Goal: Task Accomplishment & Management: Complete application form

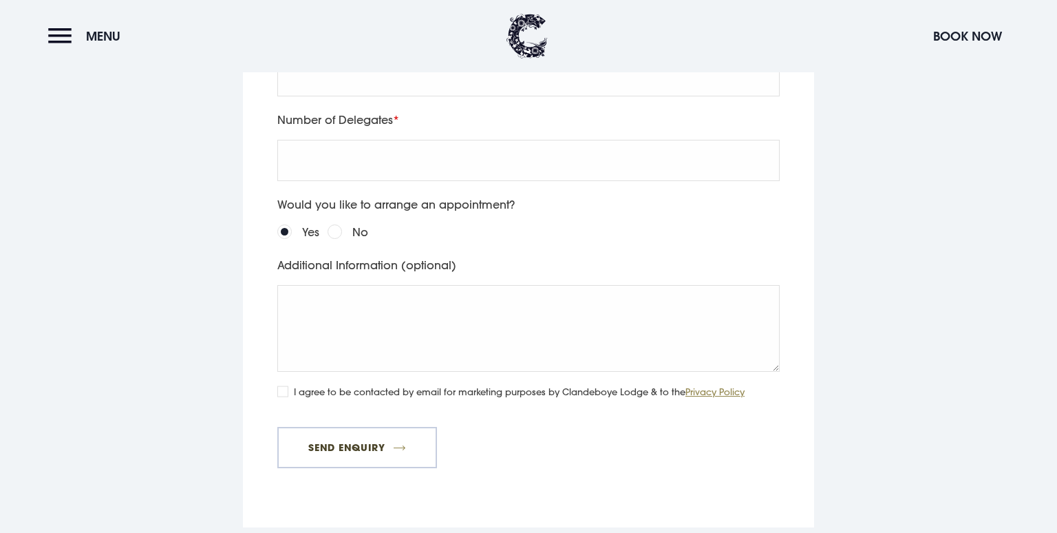
click at [368, 427] on button "Send Enquiry" at bounding box center [357, 447] width 160 height 41
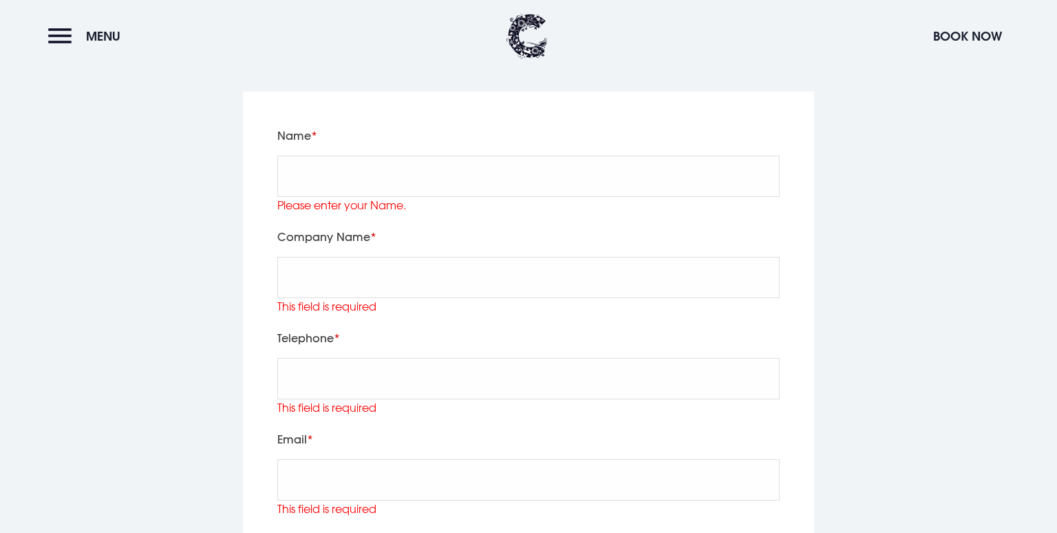
scroll to position [2902, 0]
click at [392, 157] on input "Name" at bounding box center [528, 177] width 502 height 41
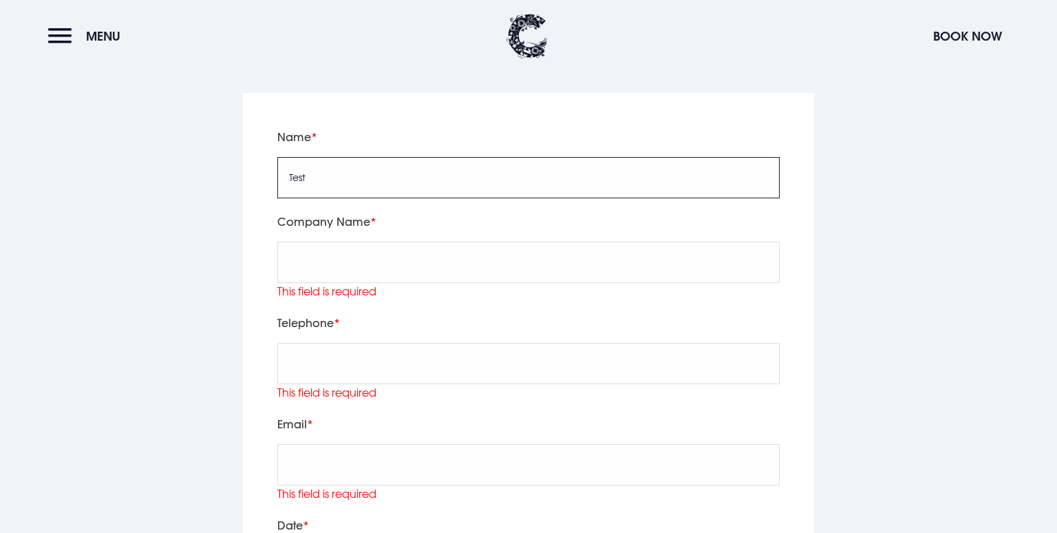
type input "Test"
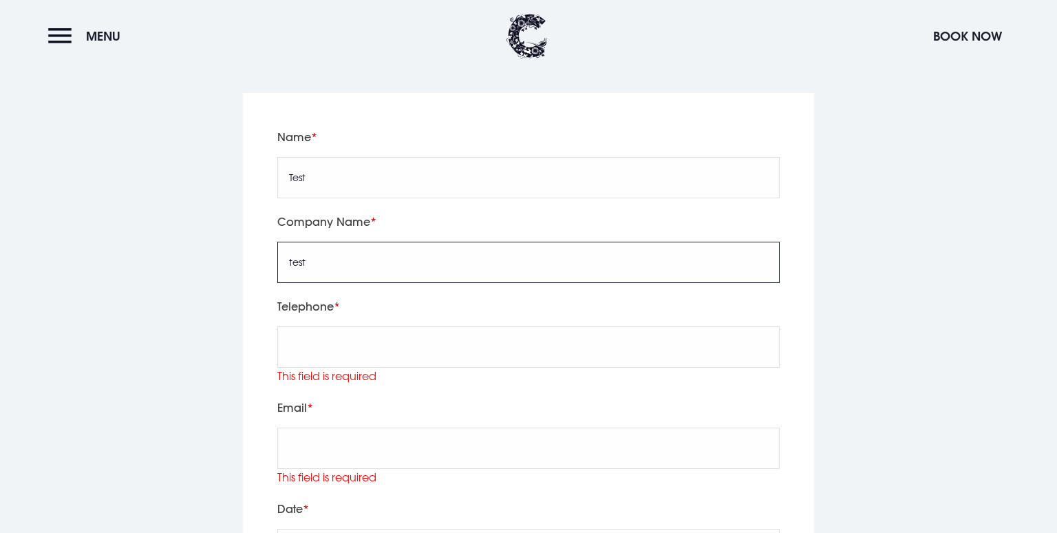
type input "test"
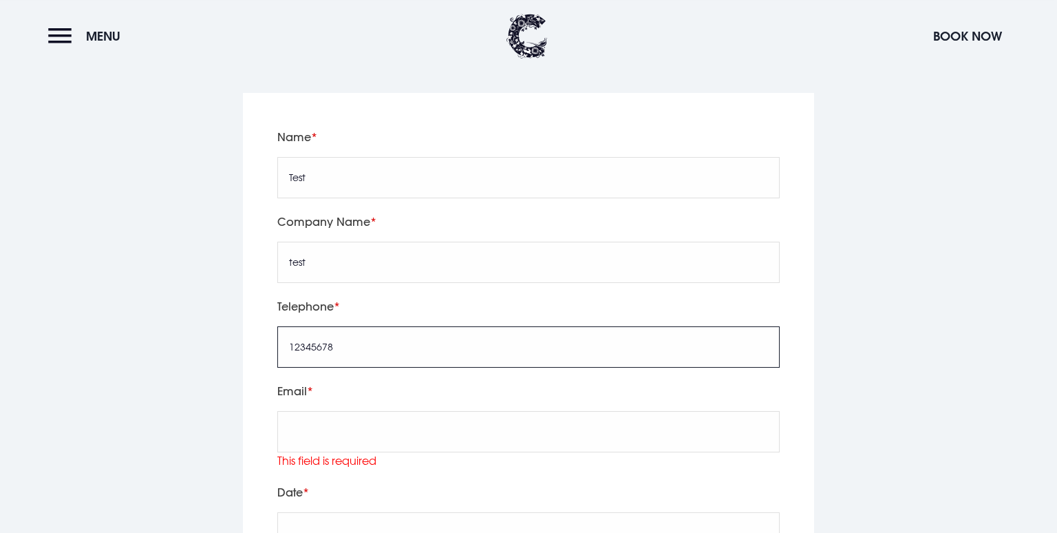
type input "12345678"
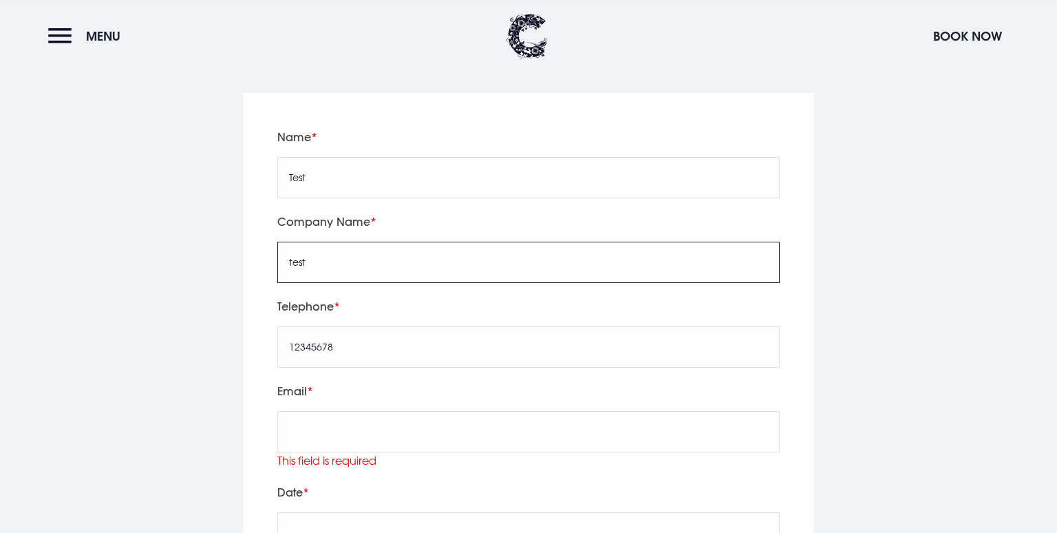
drag, startPoint x: 226, startPoint y: 235, endPoint x: 209, endPoint y: 235, distance: 17.9
click at [277, 242] on input "test" at bounding box center [528, 262] width 502 height 41
paste input "https://www.youtube.com/watch?v=4sLKqFgYyYo"
type input "test"
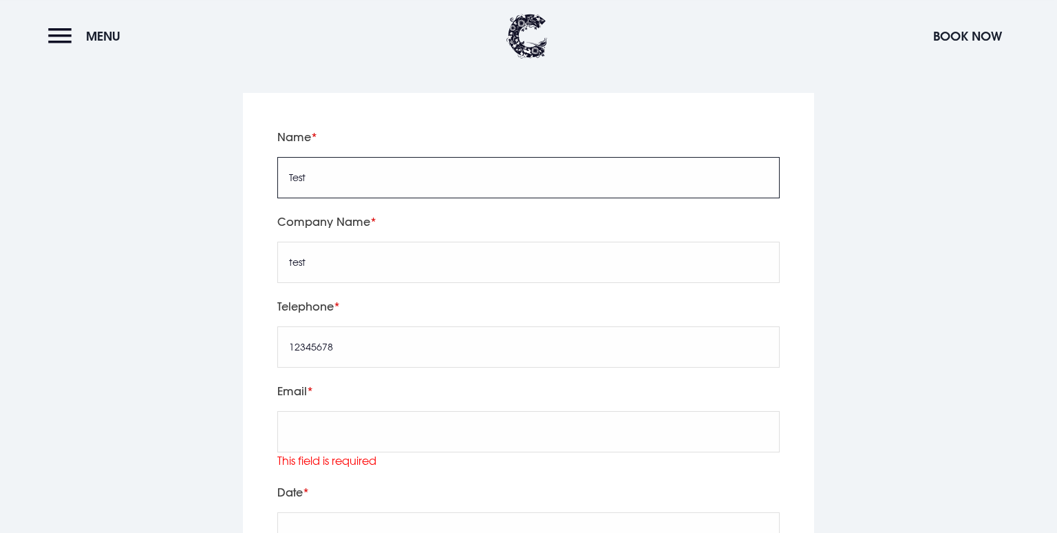
drag, startPoint x: 222, startPoint y: 145, endPoint x: 175, endPoint y: 159, distance: 48.8
click at [277, 157] on input "Test" at bounding box center [528, 177] width 502 height 41
click at [351, 411] on input "Email" at bounding box center [528, 431] width 502 height 41
paste input "Test"
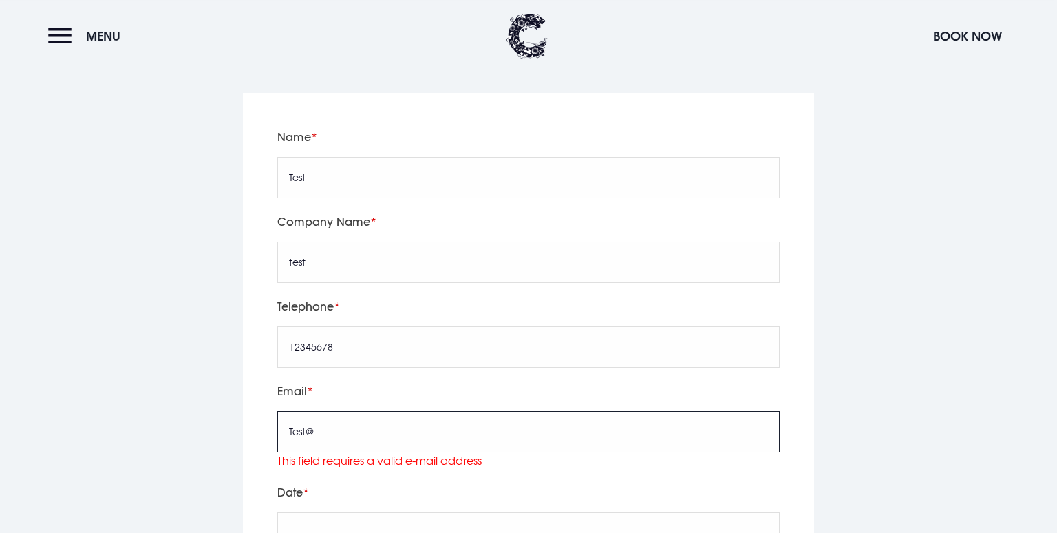
paste input "Test"
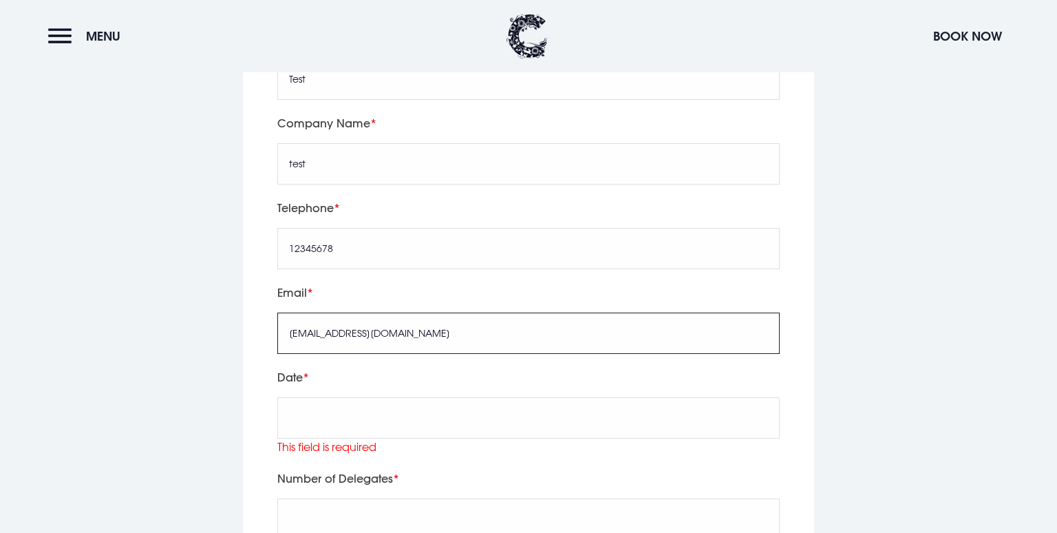
scroll to position [3048, 0]
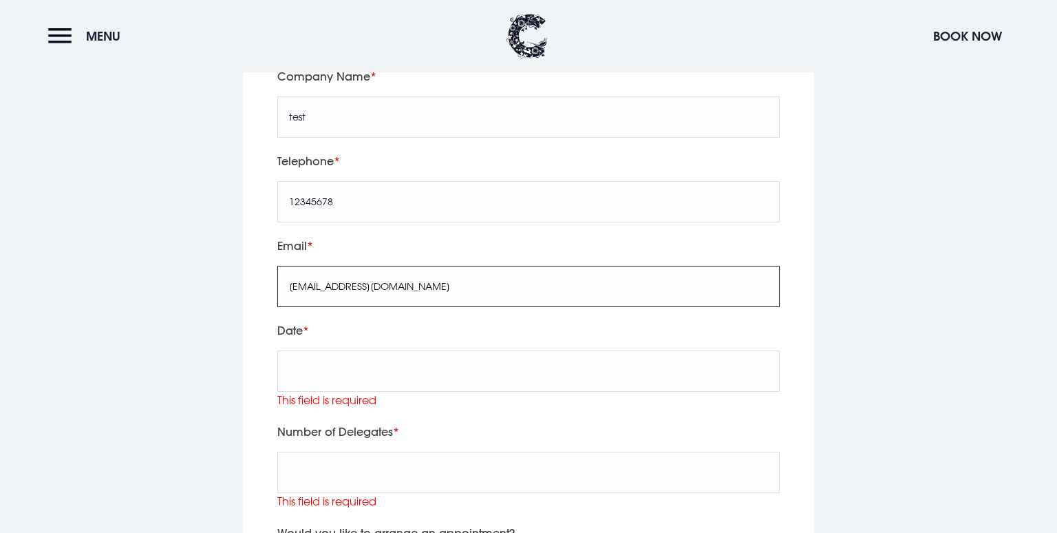
type input "[EMAIL_ADDRESS][DOMAIN_NAME]"
click at [370, 321] on div "Date This field is required" at bounding box center [529, 371] width 512 height 101
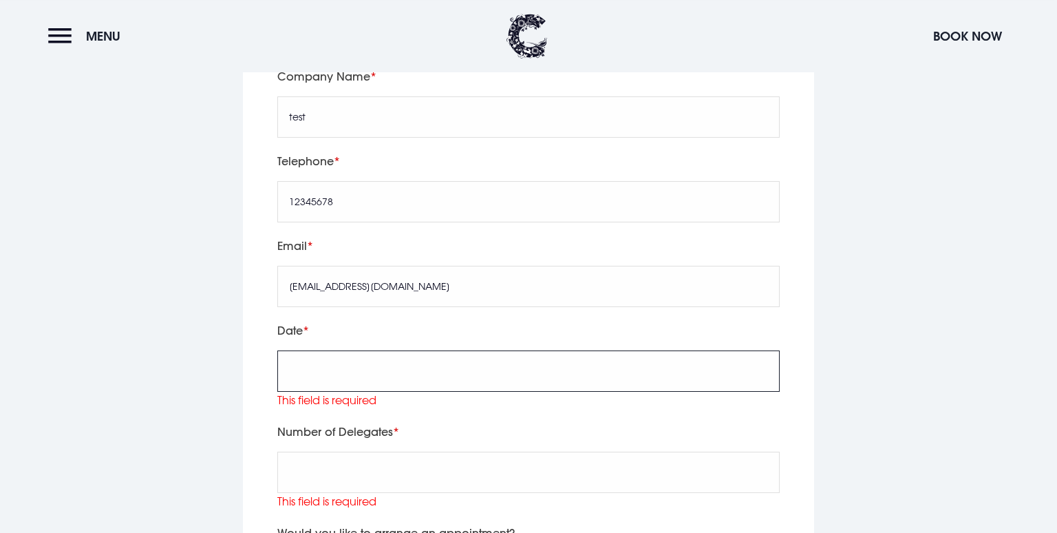
click at [374, 350] on input "text" at bounding box center [528, 370] width 502 height 41
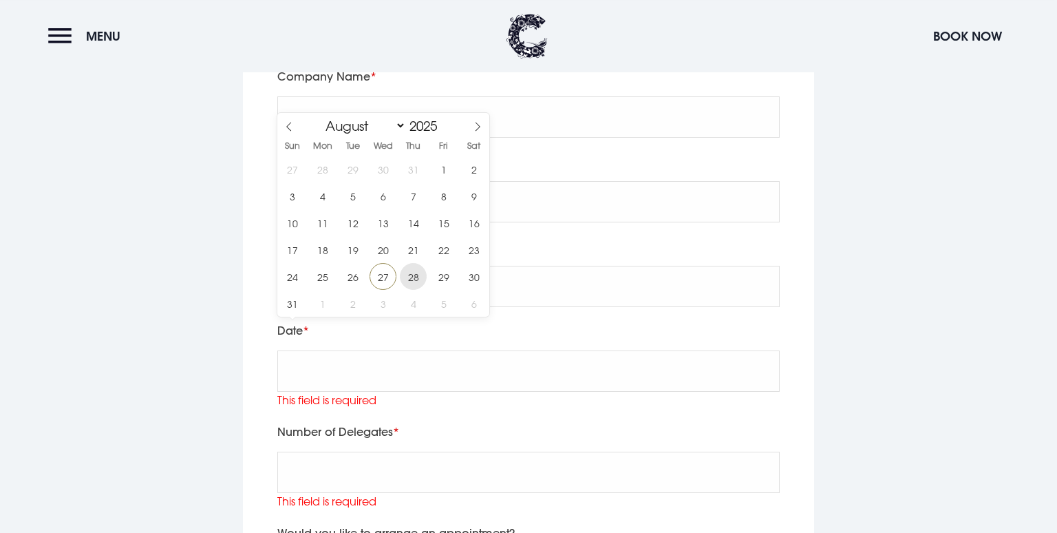
click at [413, 285] on span "28" at bounding box center [413, 276] width 27 height 27
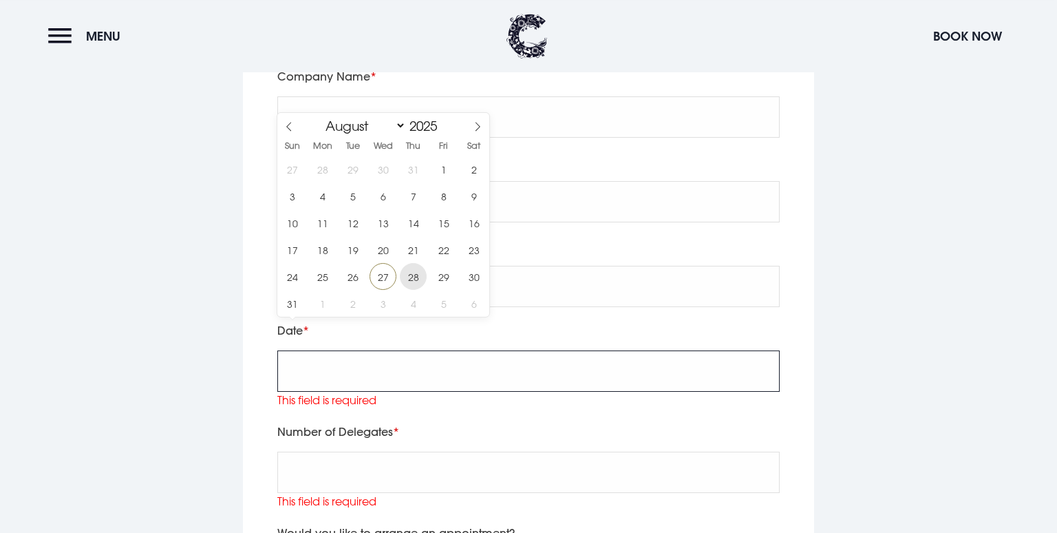
type input "[DATE]"
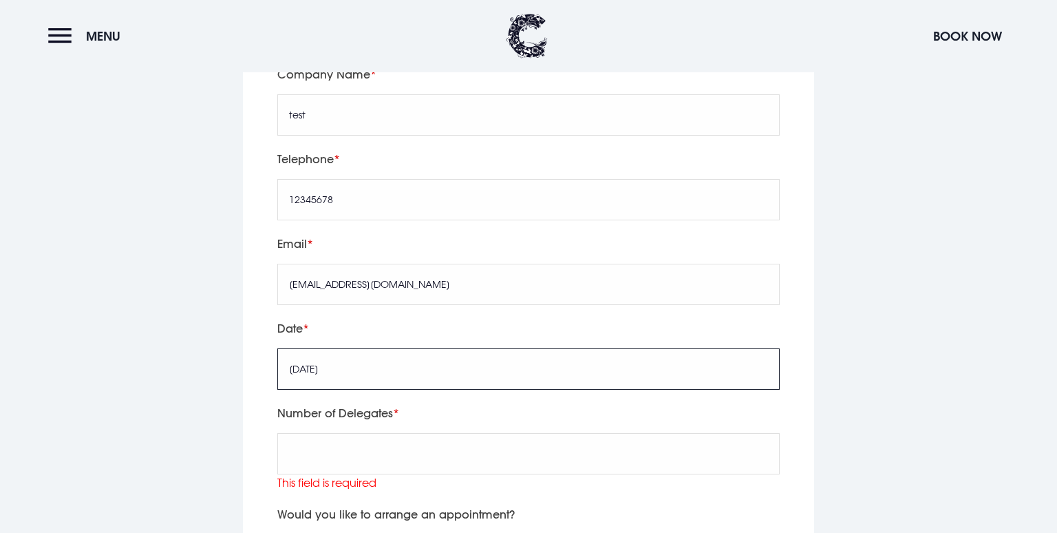
scroll to position [3339, 0]
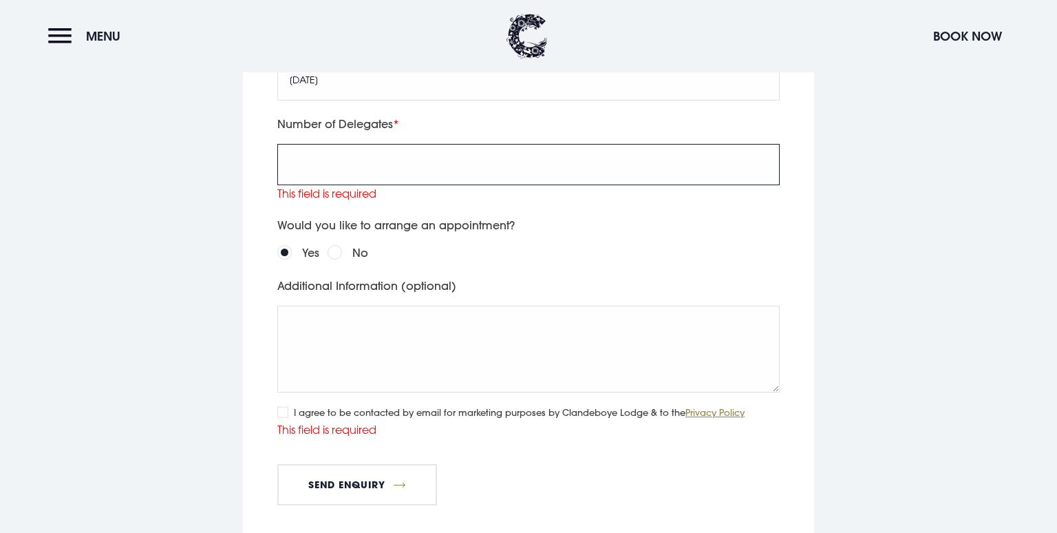
click at [390, 149] on input "Number of Delegates" at bounding box center [528, 164] width 502 height 41
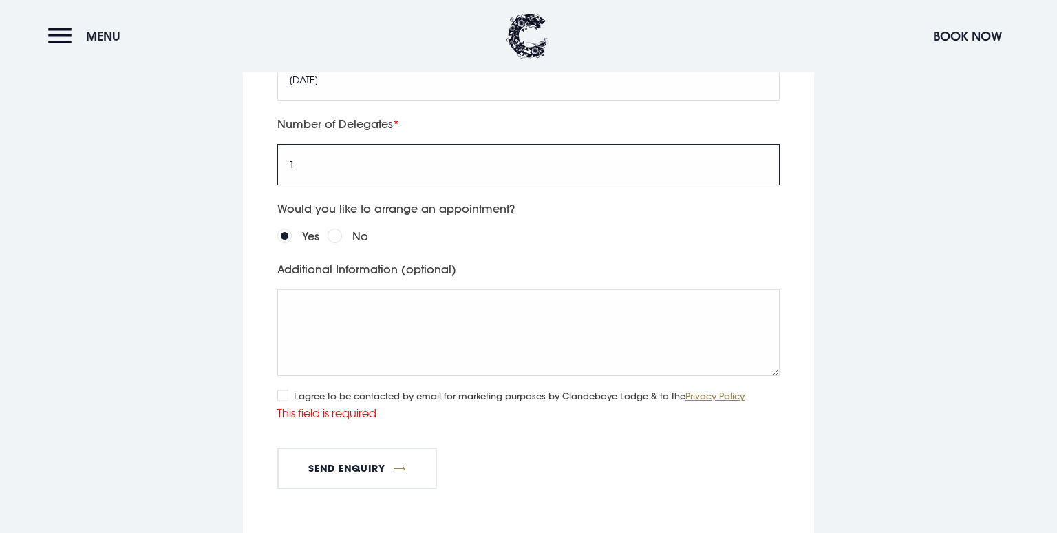
type input "1"
drag, startPoint x: 337, startPoint y: 206, endPoint x: 379, endPoint y: 297, distance: 99.5
click at [338, 226] on div "No" at bounding box center [348, 235] width 41 height 19
click at [379, 297] on textarea "Additional Information (optional)" at bounding box center [528, 332] width 502 height 87
paste textarea "Test"
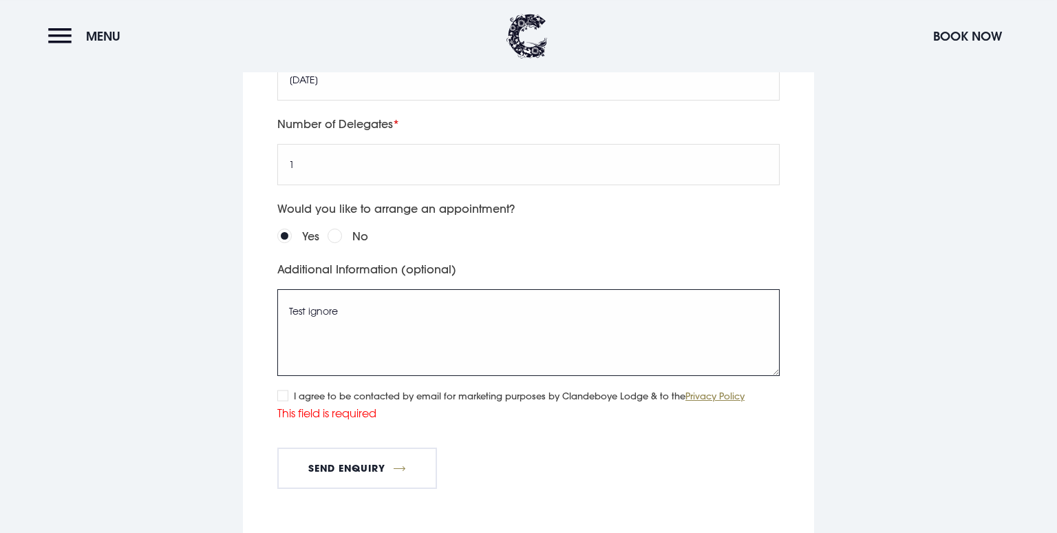
type textarea "Test ignore"
click at [332, 228] on input "No" at bounding box center [335, 235] width 14 height 14
radio input "true"
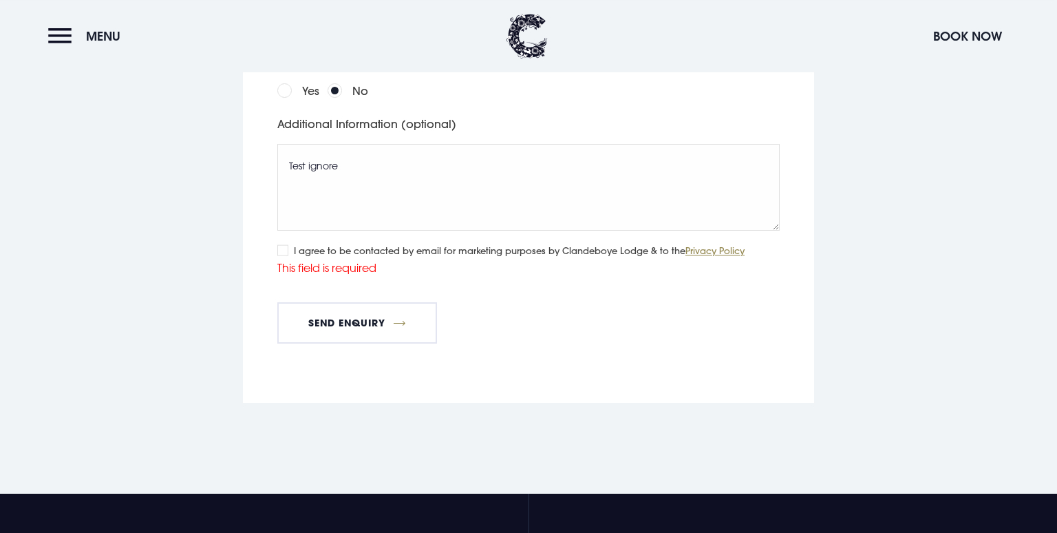
click at [284, 244] on input "I agree to be contacted by email for marketing purposes by Clandeboye Lodge & t…" at bounding box center [282, 249] width 11 height 11
checkbox input "true"
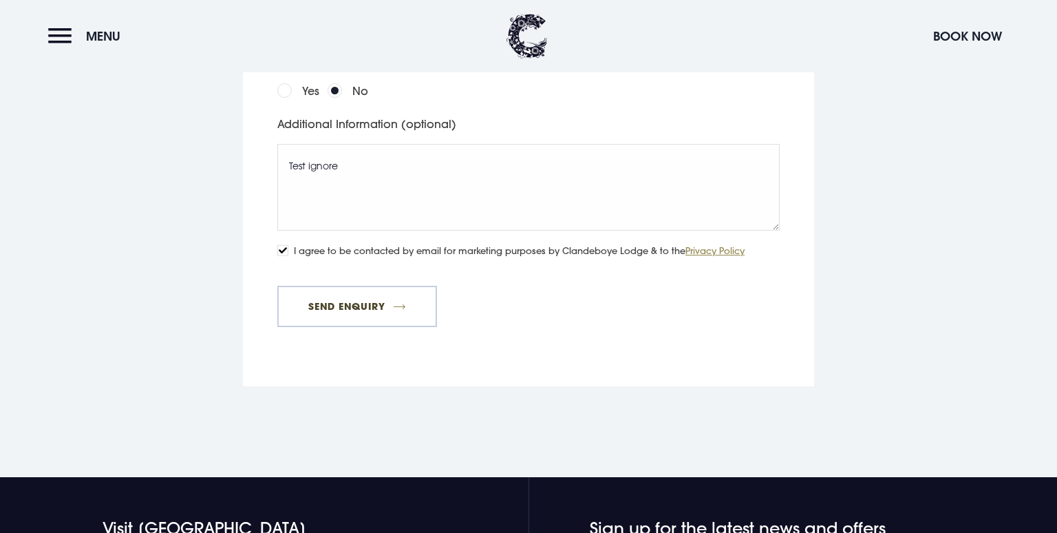
click at [359, 286] on button "Send Enquiry" at bounding box center [357, 306] width 160 height 41
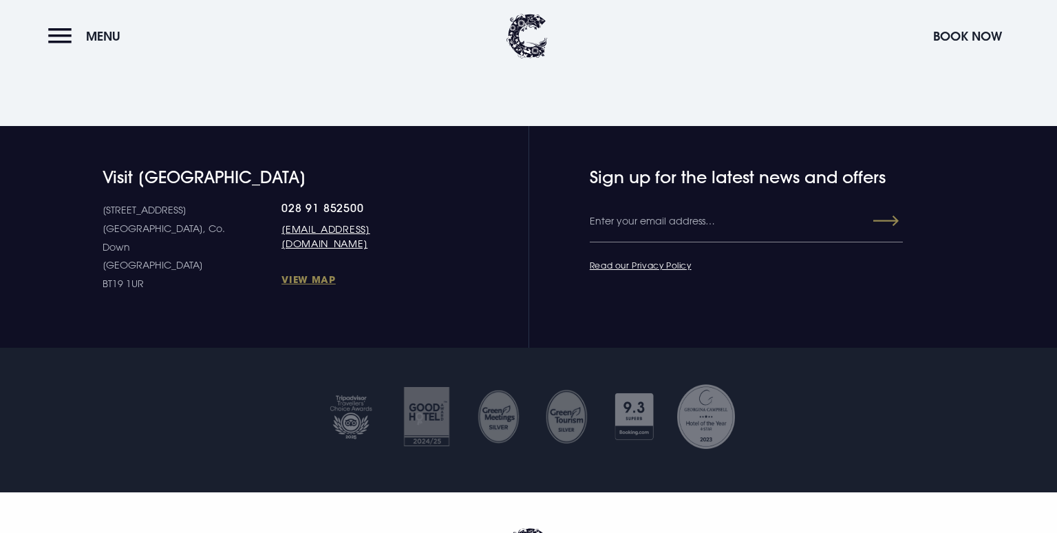
scroll to position [947, 0]
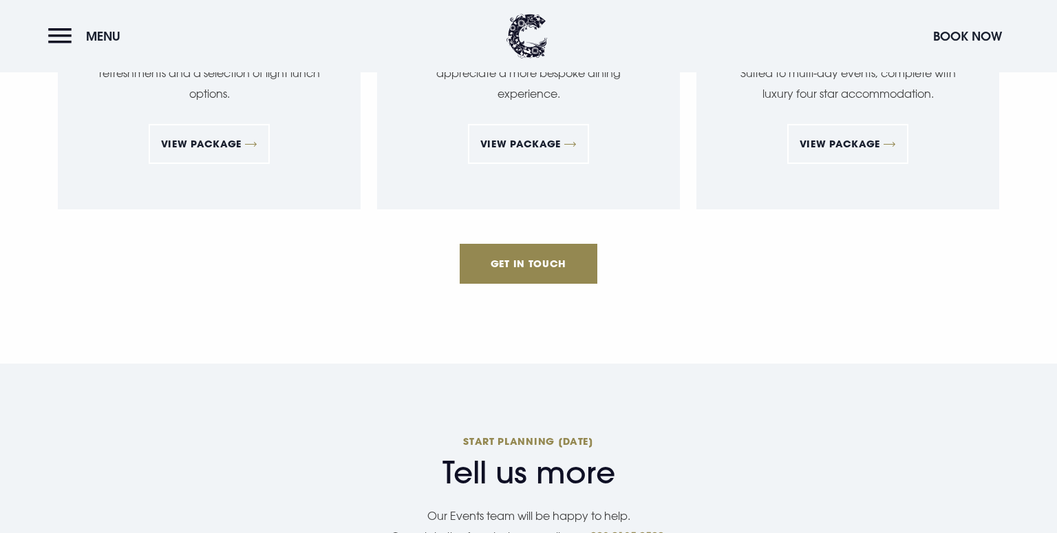
scroll to position [2684, 0]
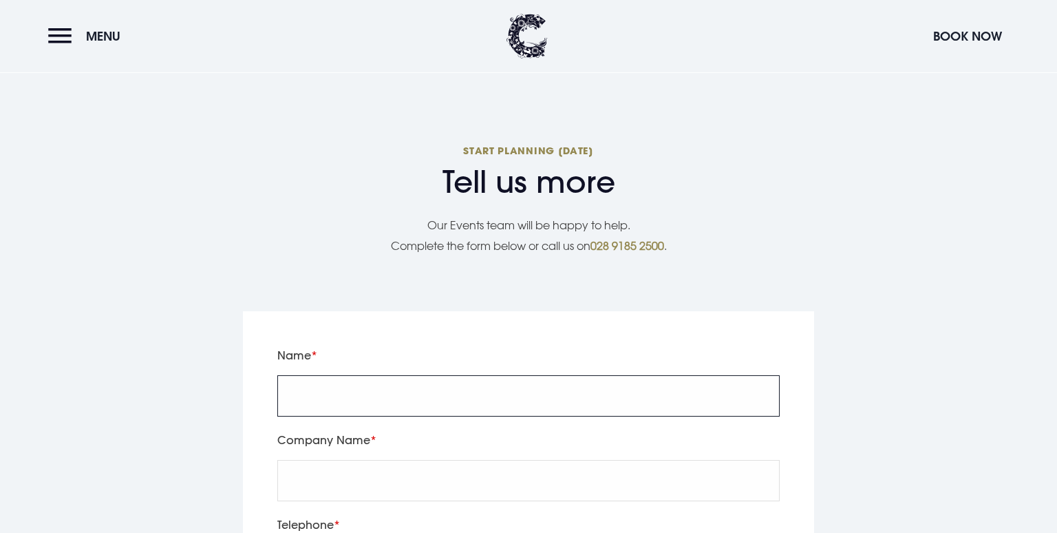
click at [349, 375] on input "Name" at bounding box center [528, 395] width 502 height 41
drag, startPoint x: 306, startPoint y: 373, endPoint x: 216, endPoint y: 362, distance: 90.1
click at [277, 375] on input "test2" at bounding box center [528, 395] width 502 height 41
type input "test2"
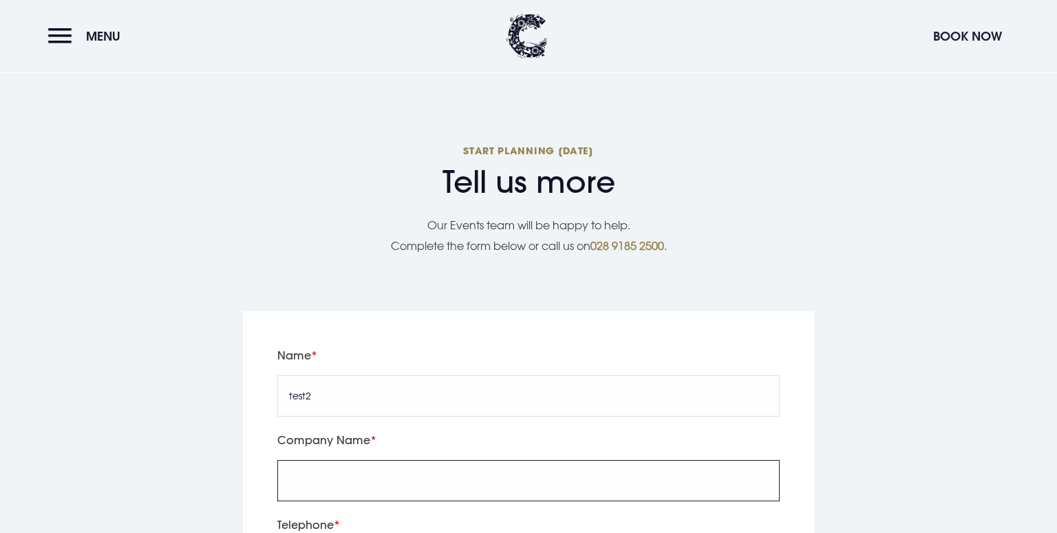
click at [341, 460] on input "Company Name" at bounding box center [528, 480] width 502 height 41
paste input "test2"
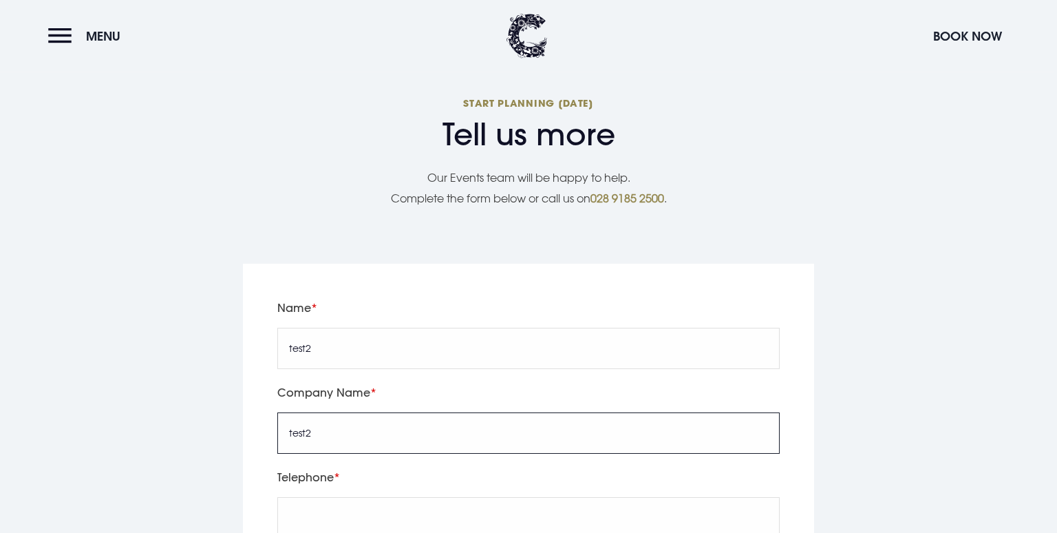
scroll to position [2757, 0]
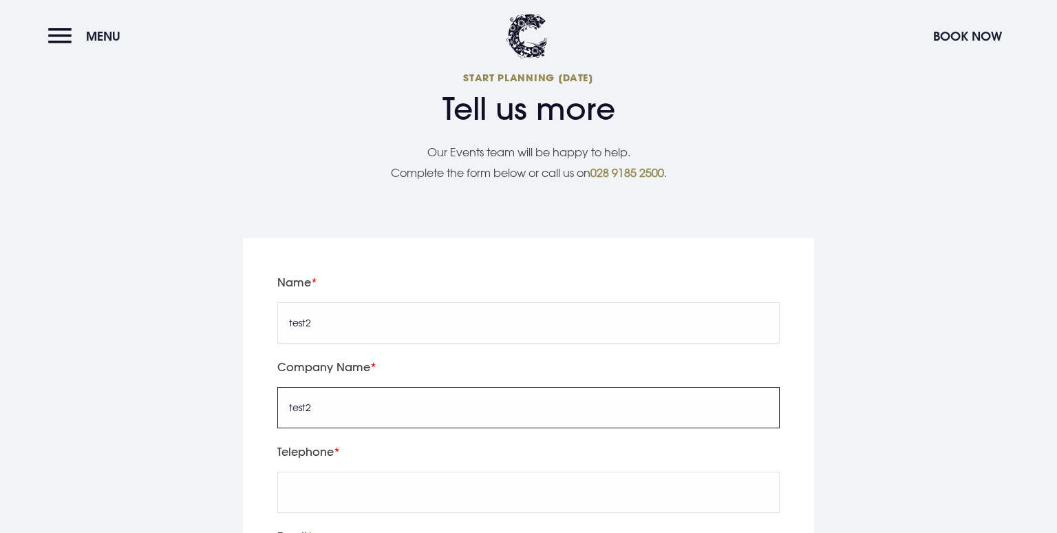
type input "test2"
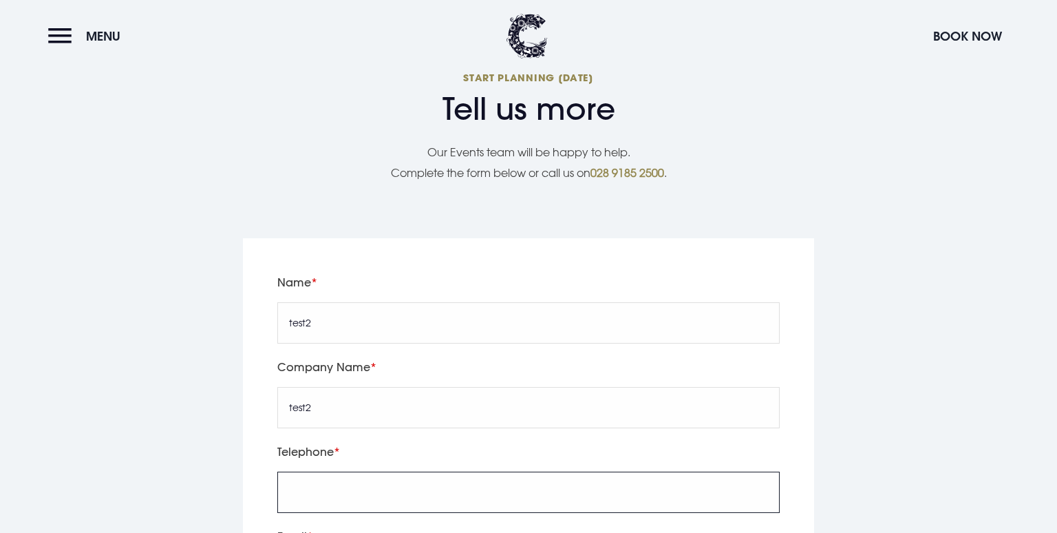
click at [351, 471] on input "tel" at bounding box center [528, 491] width 502 height 41
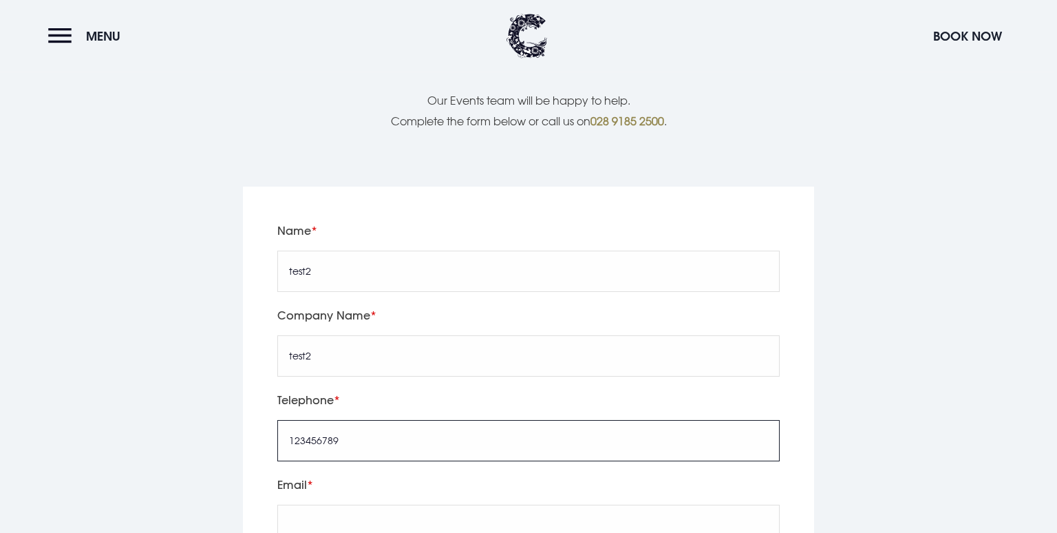
scroll to position [2829, 0]
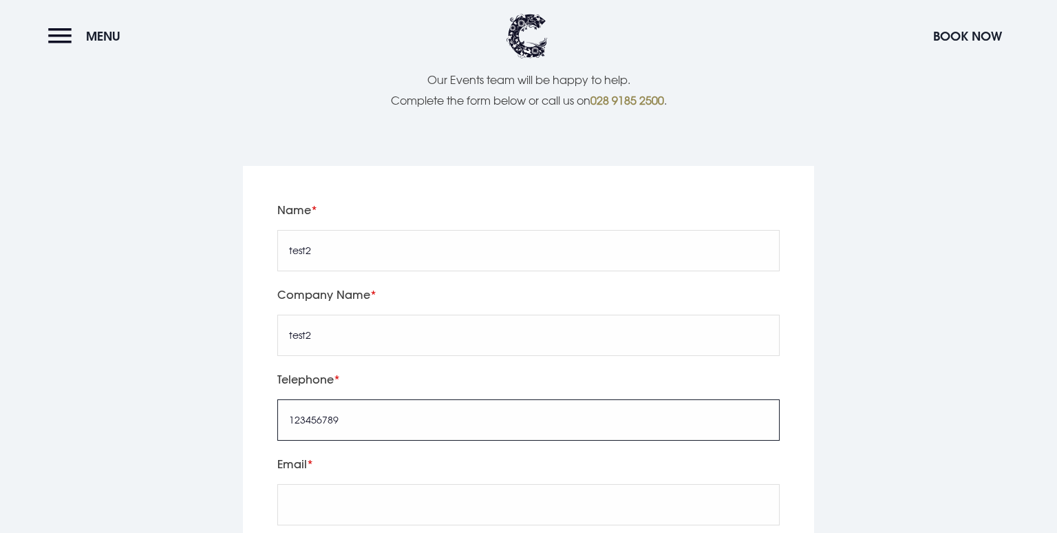
type input "123456789"
click at [332, 454] on div "Email" at bounding box center [529, 496] width 512 height 85
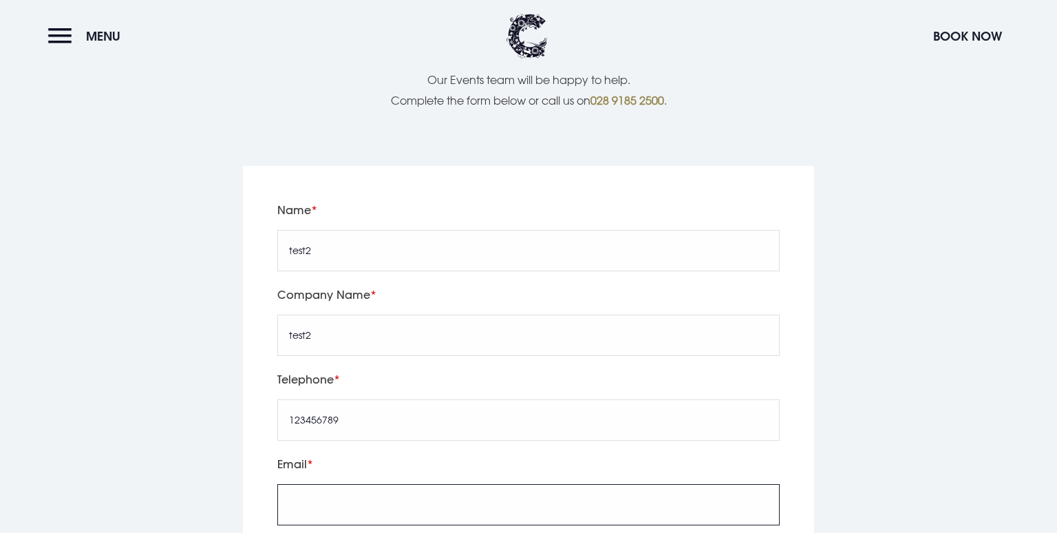
click at [337, 484] on input "Email" at bounding box center [528, 504] width 502 height 41
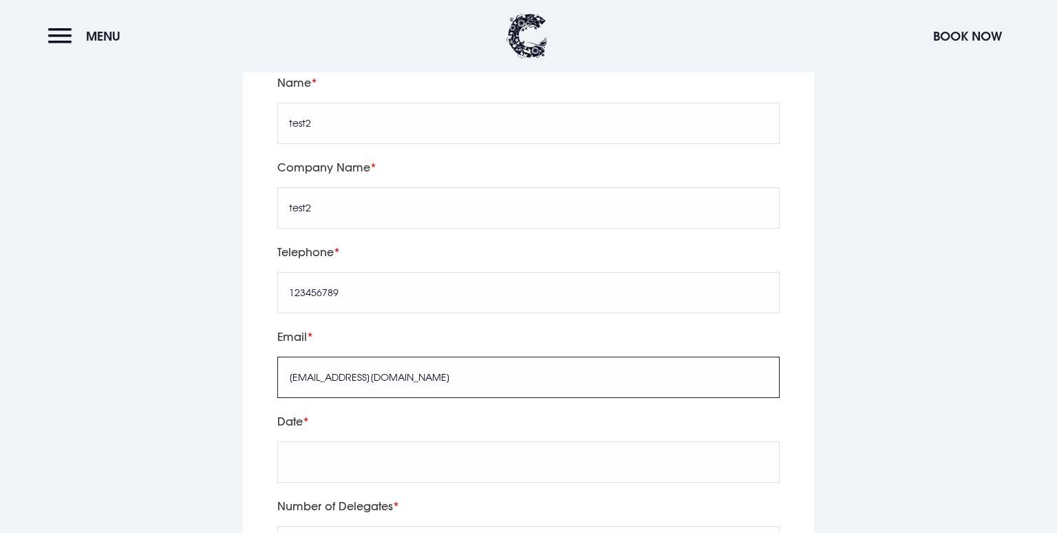
scroll to position [3048, 0]
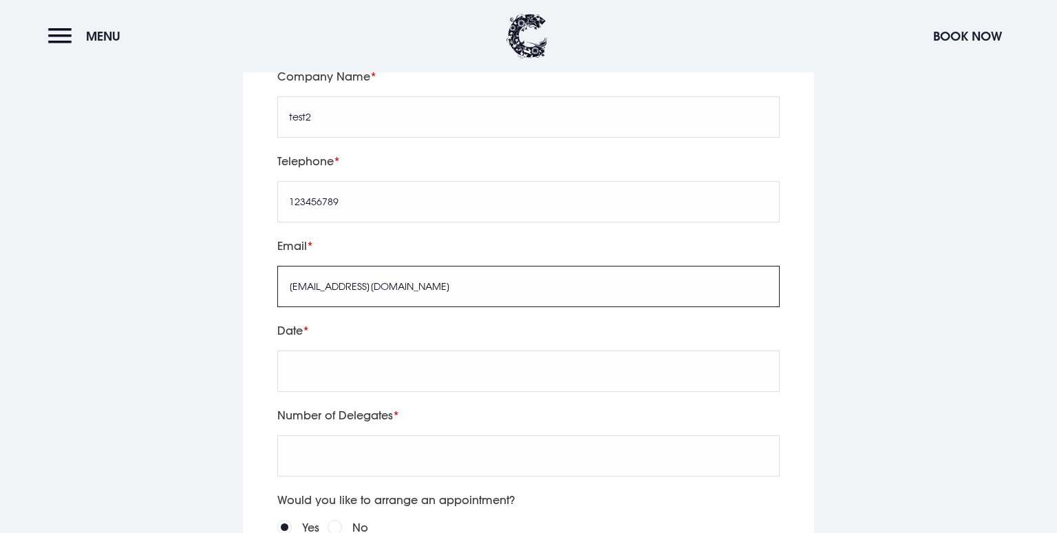
type input "[EMAIL_ADDRESS][DOMAIN_NAME]"
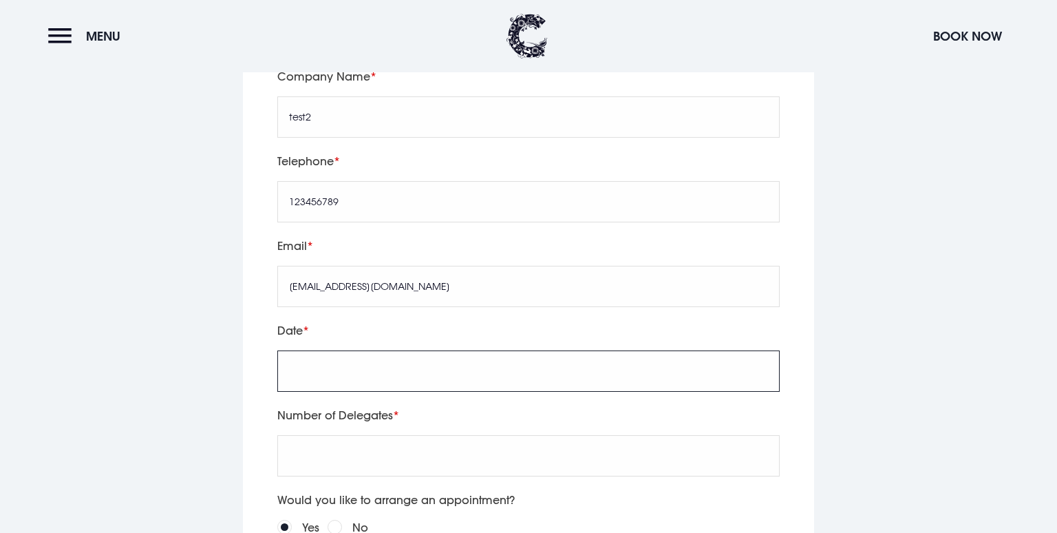
click at [307, 350] on input "text" at bounding box center [528, 370] width 502 height 41
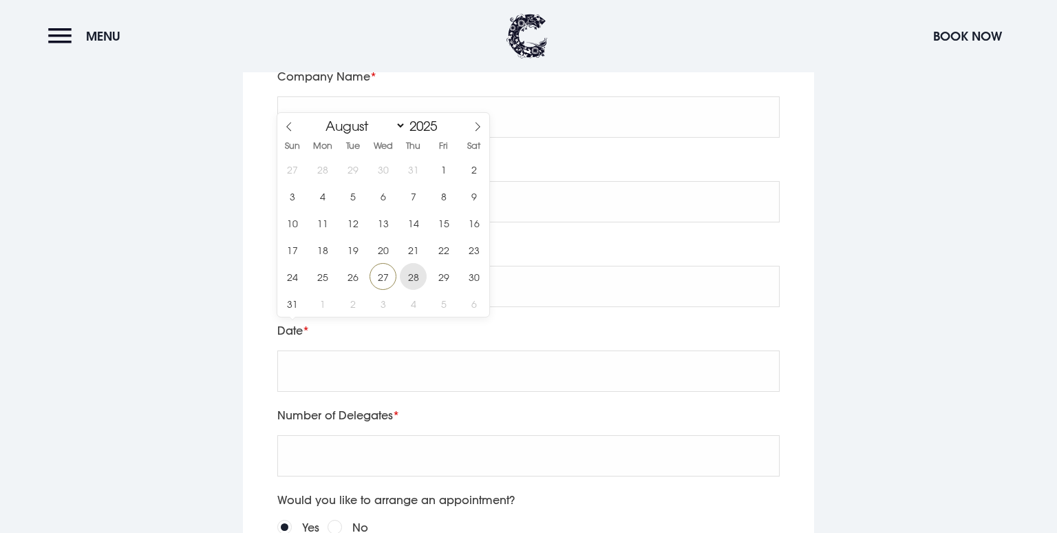
click at [407, 278] on span "28" at bounding box center [413, 276] width 27 height 27
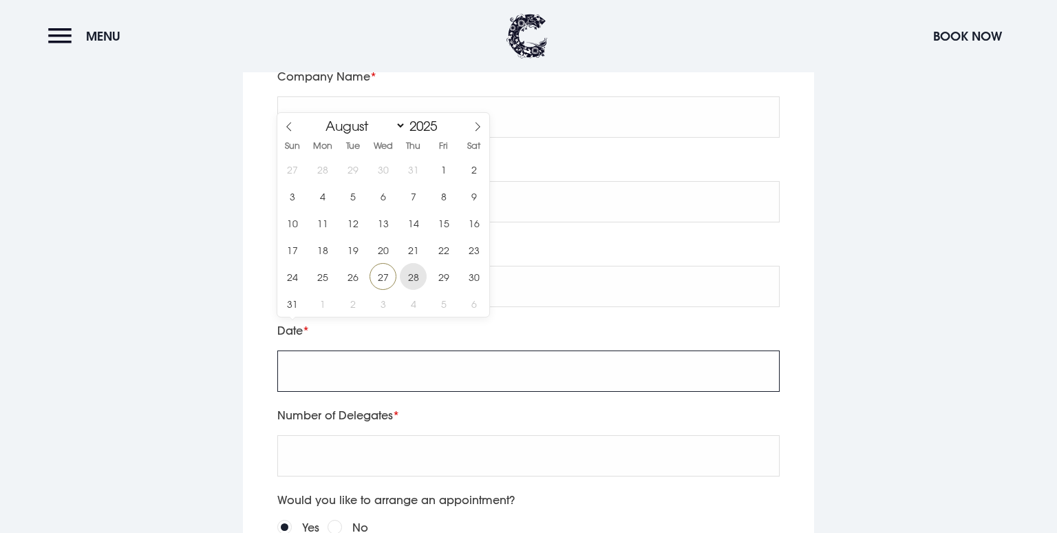
type input "[DATE]"
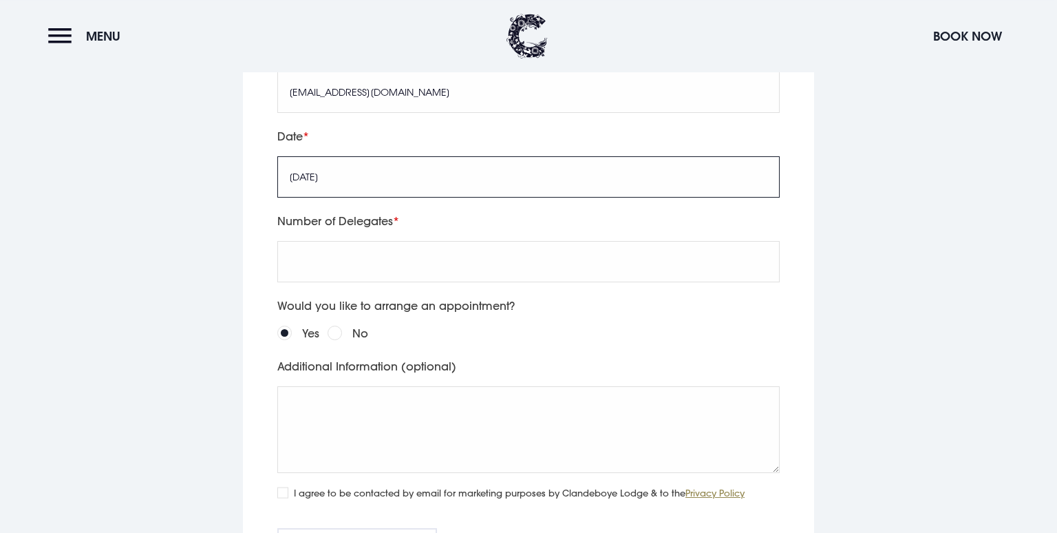
scroll to position [3266, 0]
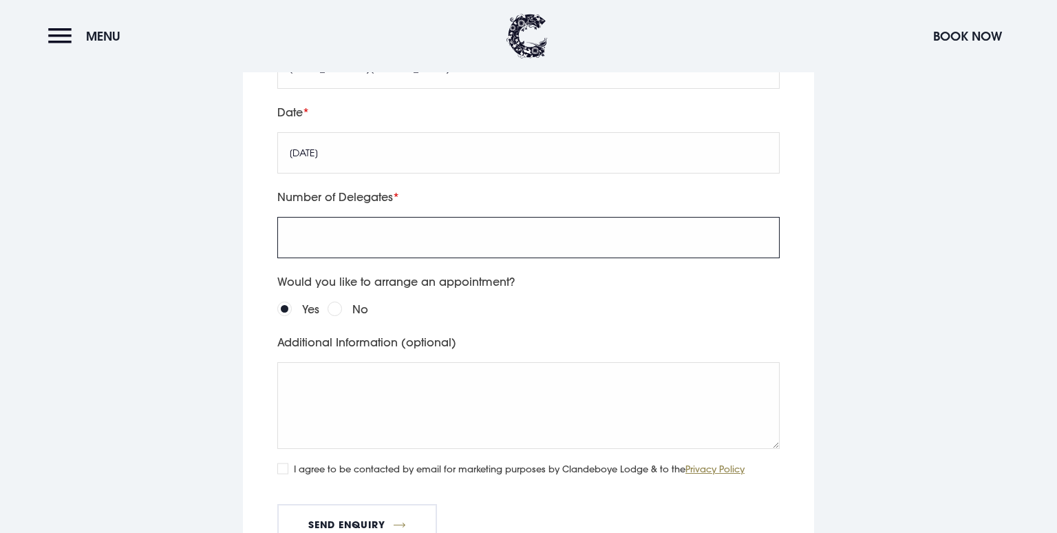
click at [401, 217] on input "Number of Delegates" at bounding box center [528, 237] width 502 height 41
type input "1"
click at [334, 301] on input "No" at bounding box center [335, 308] width 14 height 14
radio input "true"
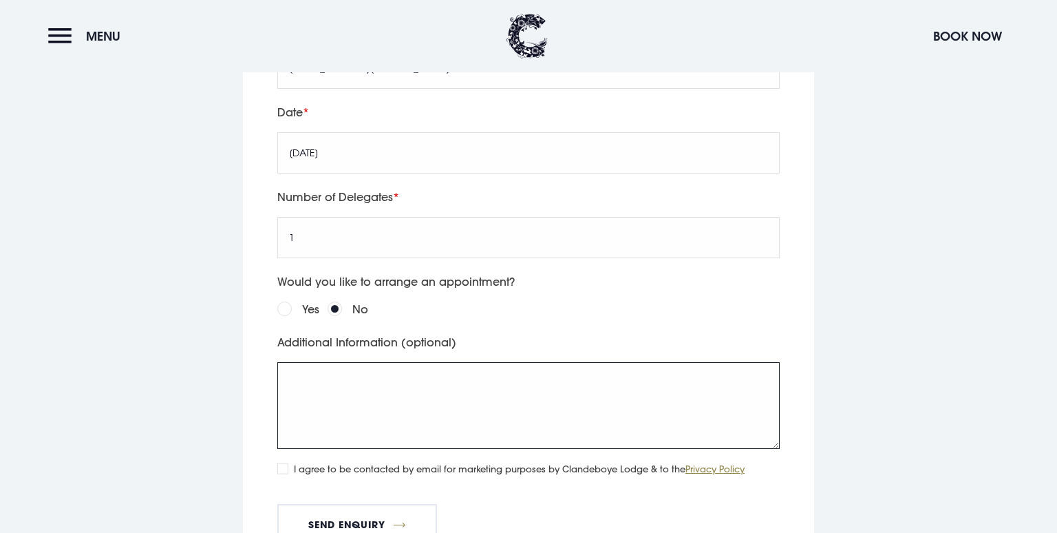
click at [373, 362] on textarea "Additional Information (optional)" at bounding box center [528, 405] width 502 height 87
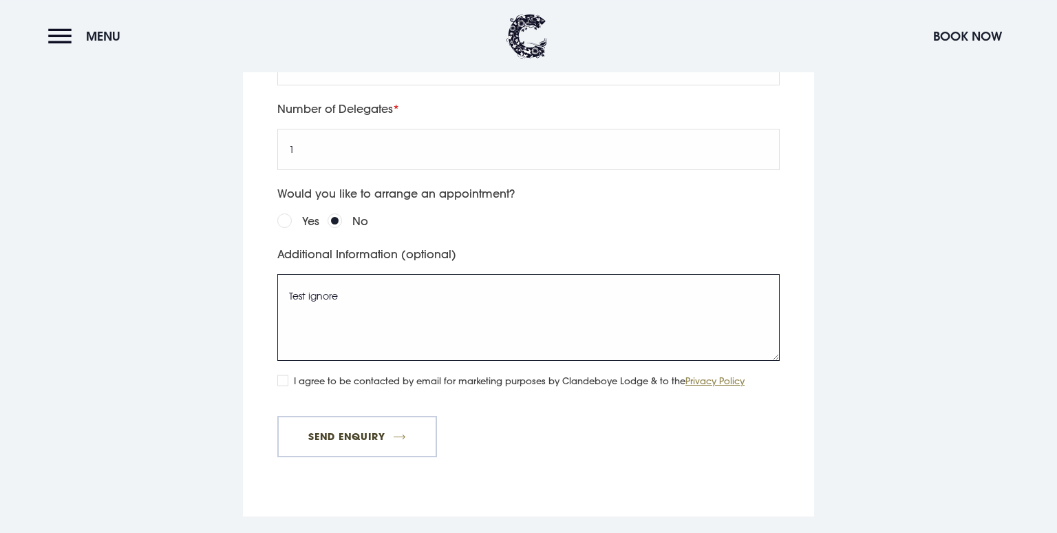
scroll to position [3411, 0]
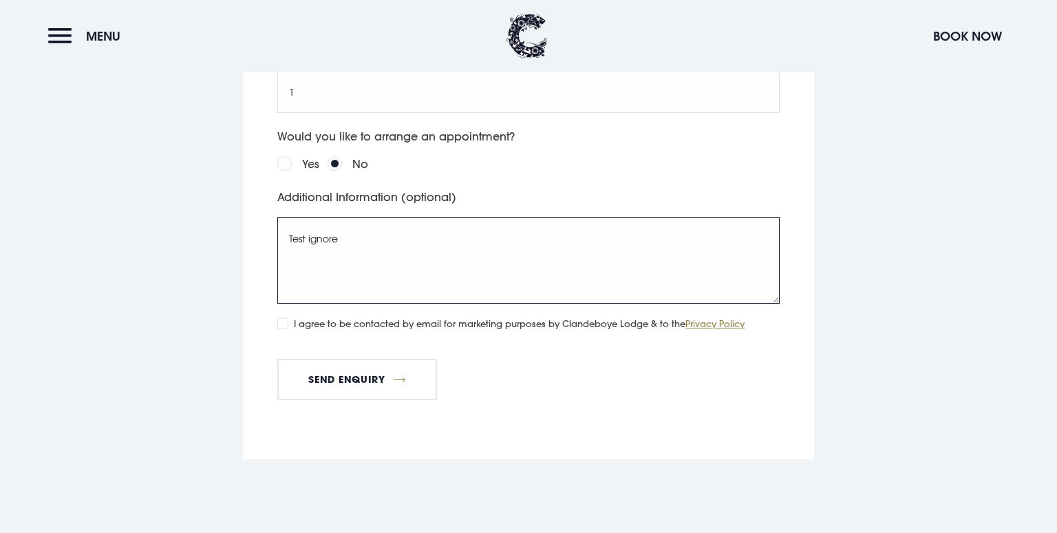
type textarea "Test ignore"
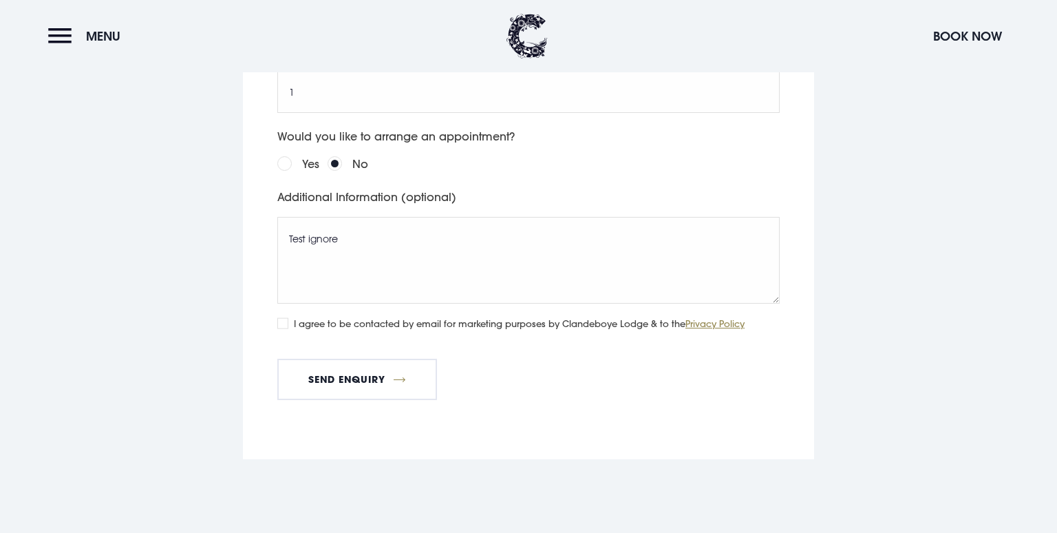
click at [284, 317] on input "I agree to be contacted by email for marketing purposes by Clandeboye Lodge & t…" at bounding box center [282, 322] width 11 height 11
checkbox input "true"
click at [352, 359] on button "Send Enquiry" at bounding box center [357, 379] width 160 height 41
